Goal: Task Accomplishment & Management: Manage account settings

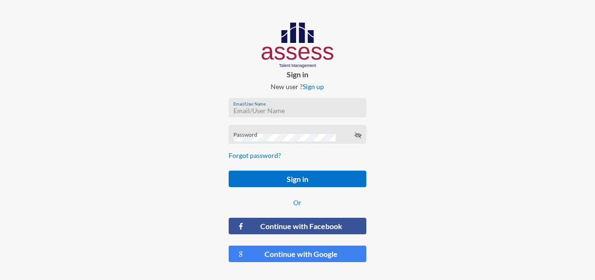
click at [293, 108] on input "Email/User Name" at bounding box center [297, 111] width 128 height 8
click at [271, 114] on input "Email/User Name" at bounding box center [297, 111] width 128 height 8
click at [302, 102] on div "Email/User Name" at bounding box center [298, 107] width 138 height 19
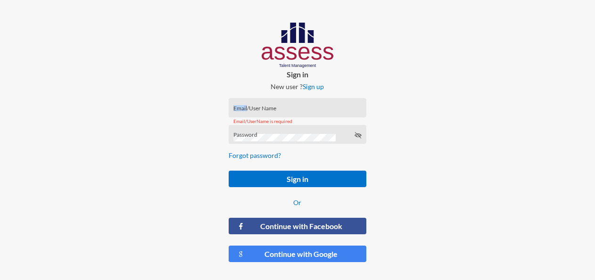
click at [302, 102] on div "Email/User Name" at bounding box center [298, 107] width 138 height 19
click at [263, 106] on div "Email/User Name" at bounding box center [297, 110] width 128 height 14
click at [265, 107] on input "Email/User Name" at bounding box center [297, 111] width 128 height 8
type input "sh"
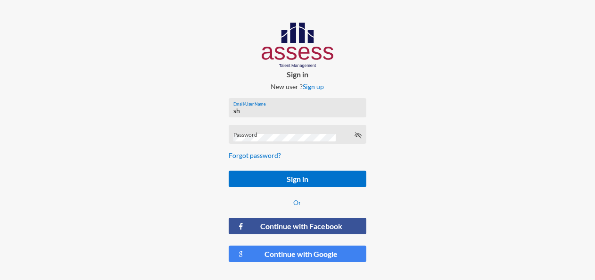
click at [280, 113] on input "sh" at bounding box center [297, 111] width 128 height 8
click at [389, 86] on div "Sign in New user ? Sign up Email/User Name Email/UserName is required Password …" at bounding box center [297, 146] width 198 height 292
click at [293, 107] on input "Email/User Name" at bounding box center [297, 111] width 128 height 8
type input "[EMAIL_ADDRESS][DOMAIN_NAME]"
click at [229, 171] on button "Sign in" at bounding box center [298, 179] width 138 height 16
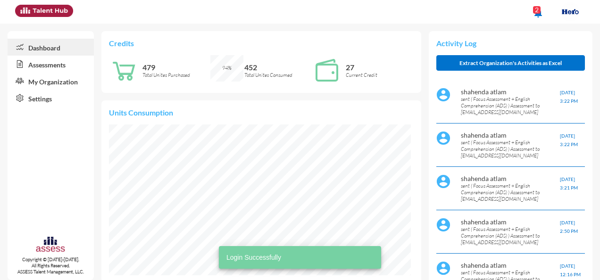
scroll to position [68, 143]
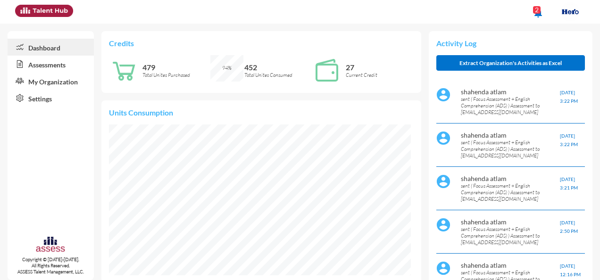
click at [384, 48] on div "Credits 479 Total Unites Purchased 94% 452 Total Unites Consumed 27 Current Cre…" at bounding box center [261, 62] width 320 height 62
click at [258, 74] on p "Total Unites Consumed" at bounding box center [278, 75] width 68 height 7
click at [222, 68] on span "94%" at bounding box center [226, 68] width 9 height 7
click at [136, 69] on icon at bounding box center [124, 70] width 30 height 30
